Goal: Transaction & Acquisition: Download file/media

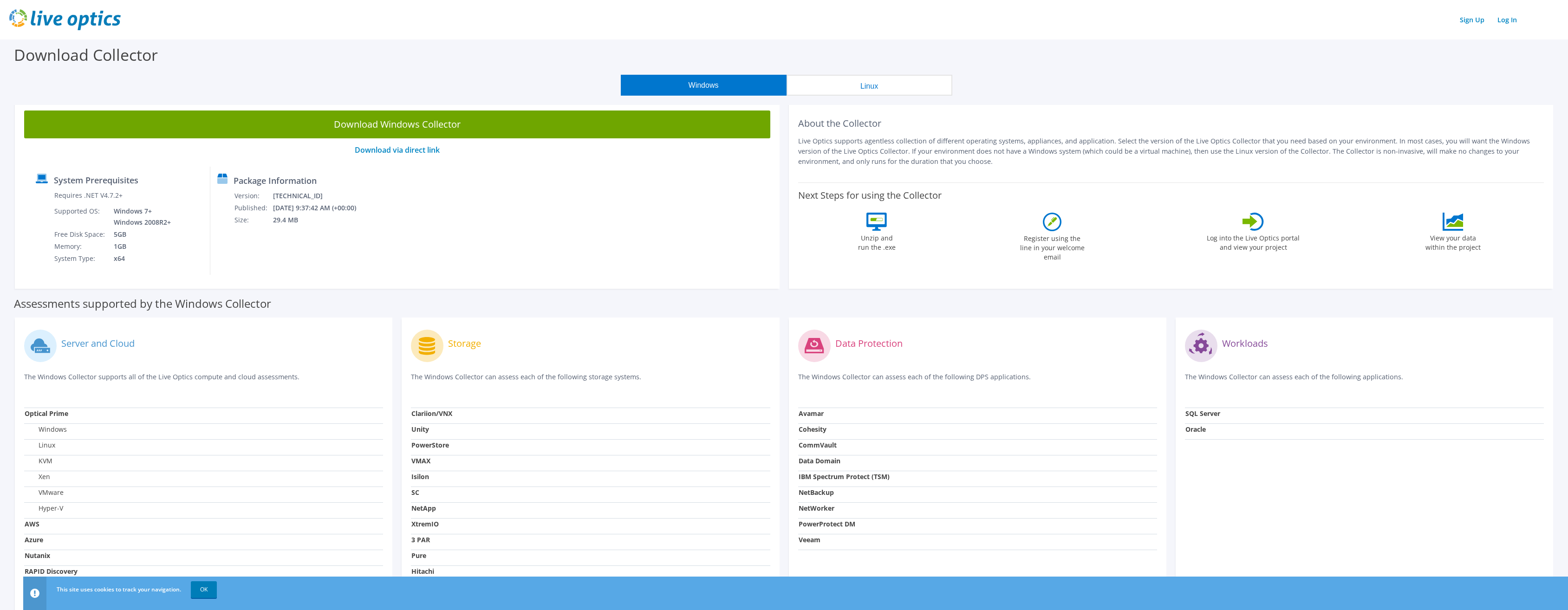
scroll to position [47, 0]
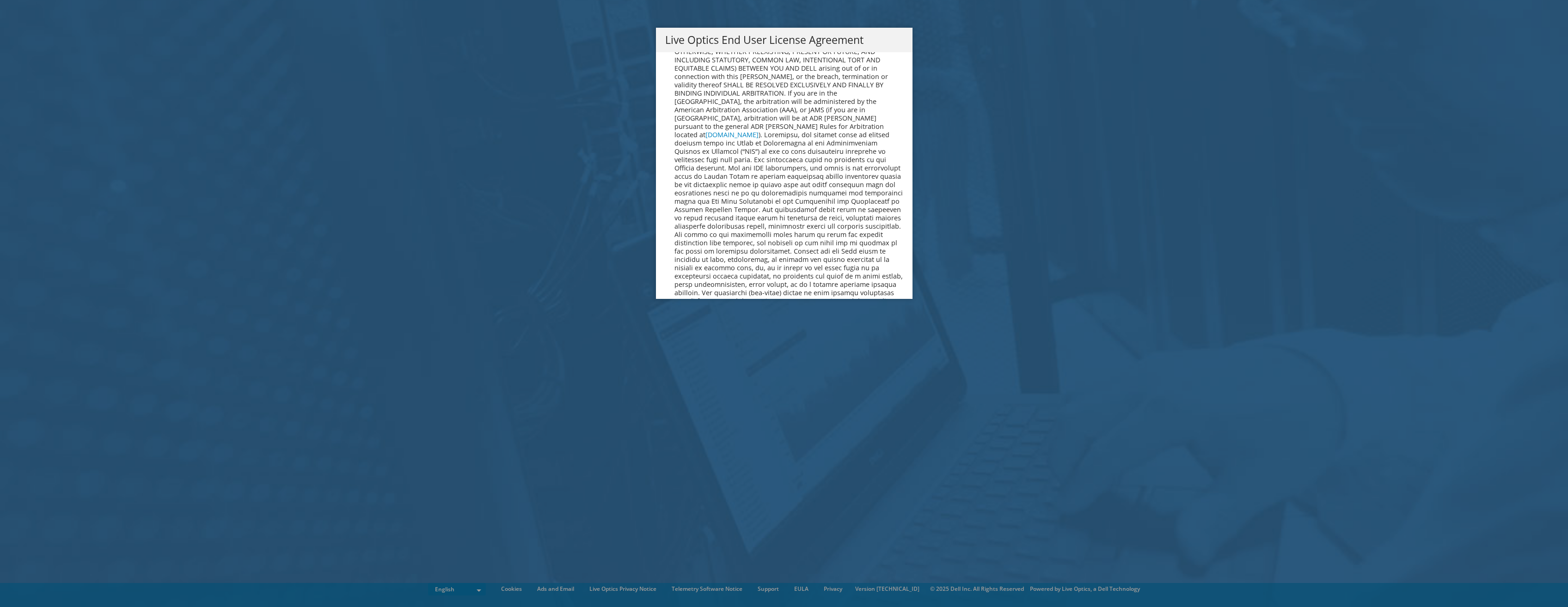
scroll to position [3510, 0]
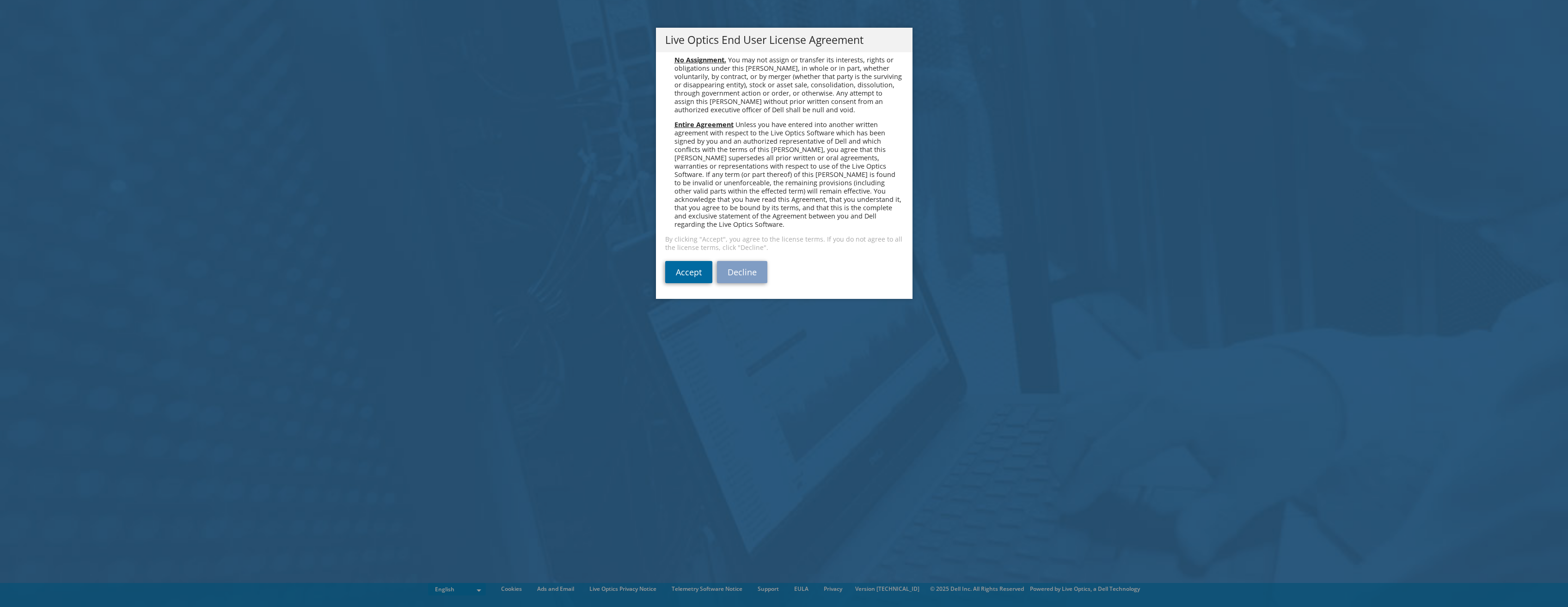
click at [689, 267] on link "Accept" at bounding box center [688, 272] width 47 height 23
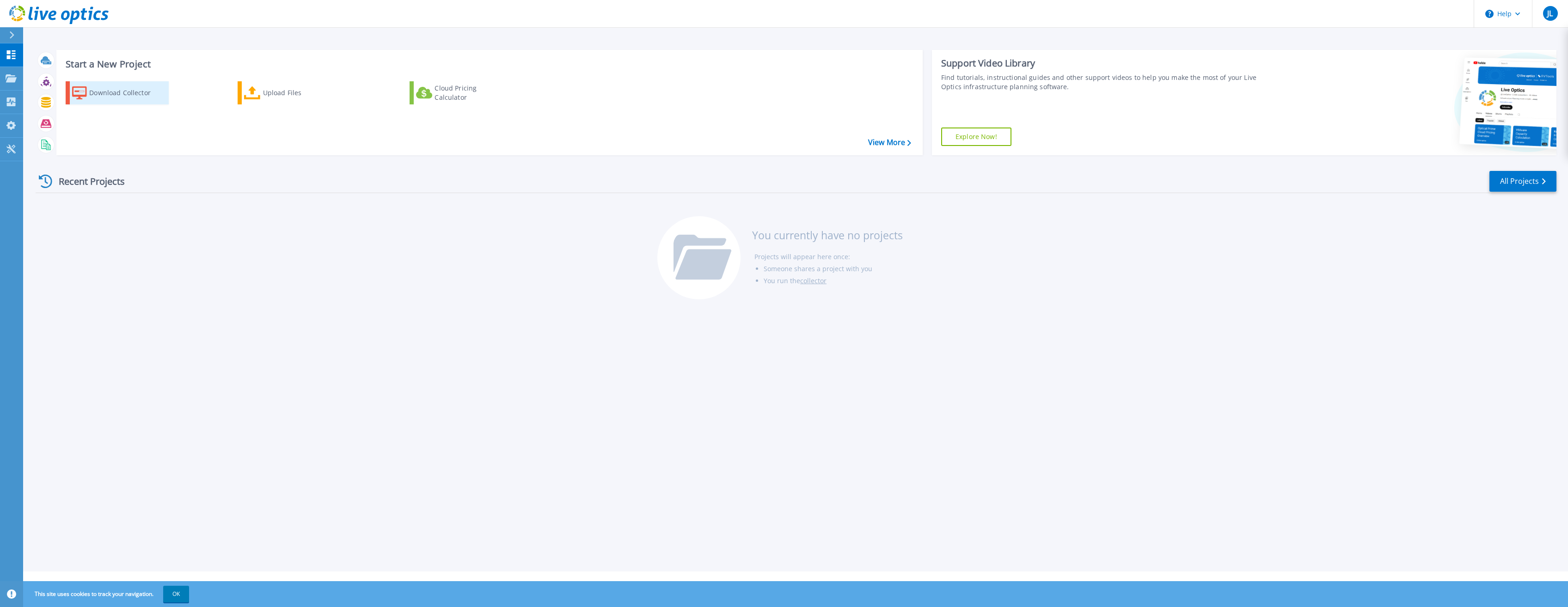
click at [118, 91] on div "Download Collector" at bounding box center [126, 93] width 74 height 18
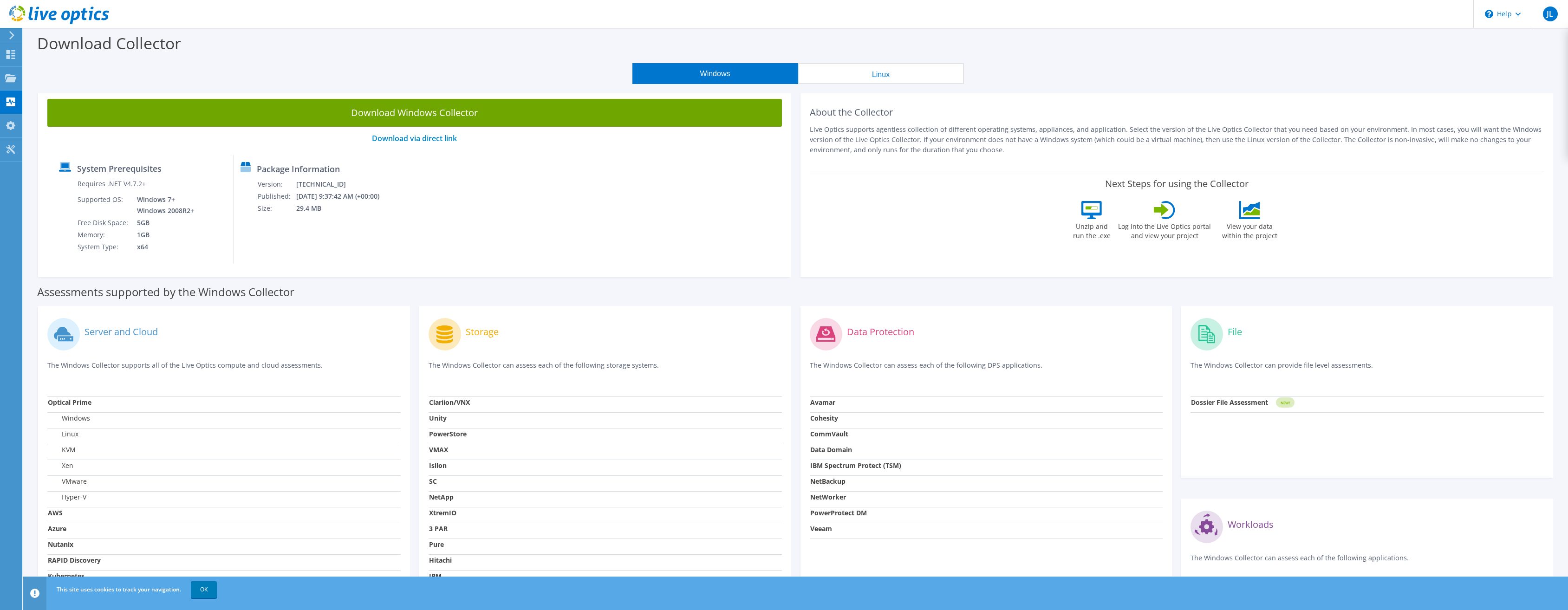
scroll to position [93, 0]
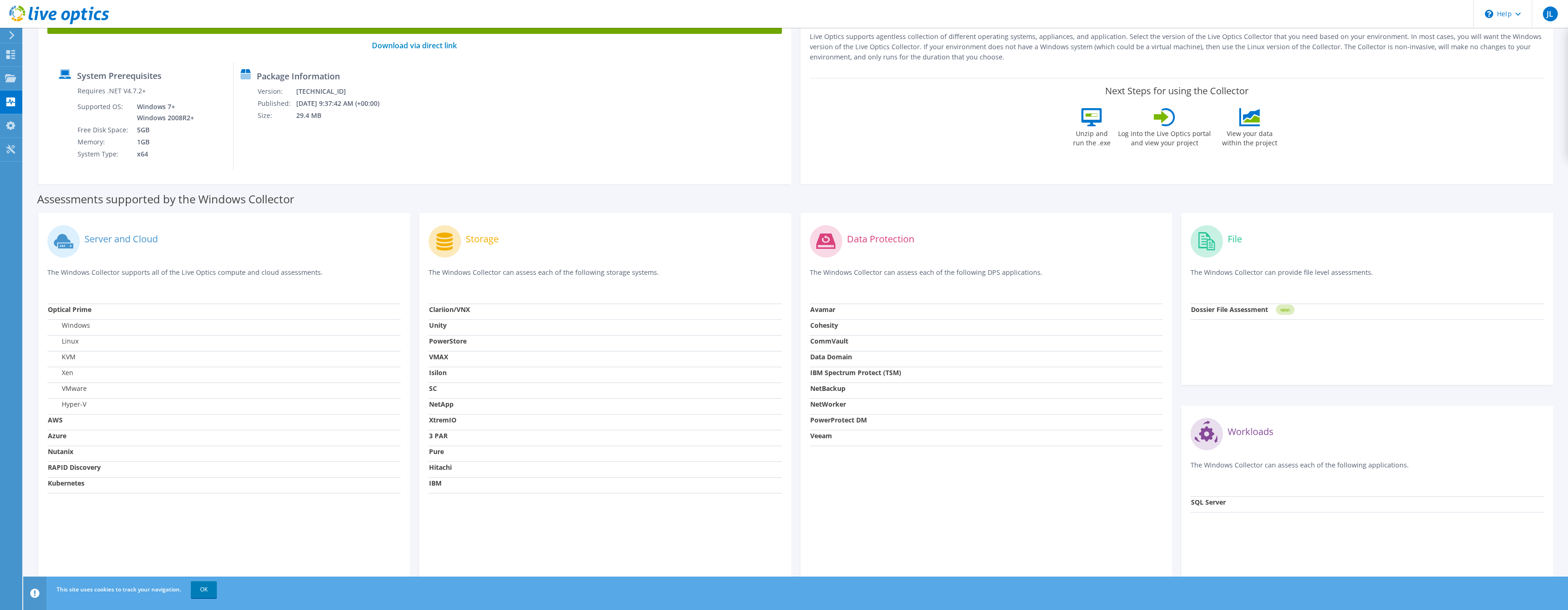
click at [440, 486] on strong "IBM" at bounding box center [435, 483] width 13 height 8
click at [428, 382] on td "Isilon" at bounding box center [605, 375] width 353 height 16
click at [202, 594] on link "OK" at bounding box center [204, 590] width 26 height 17
